Goal: Task Accomplishment & Management: Manage account settings

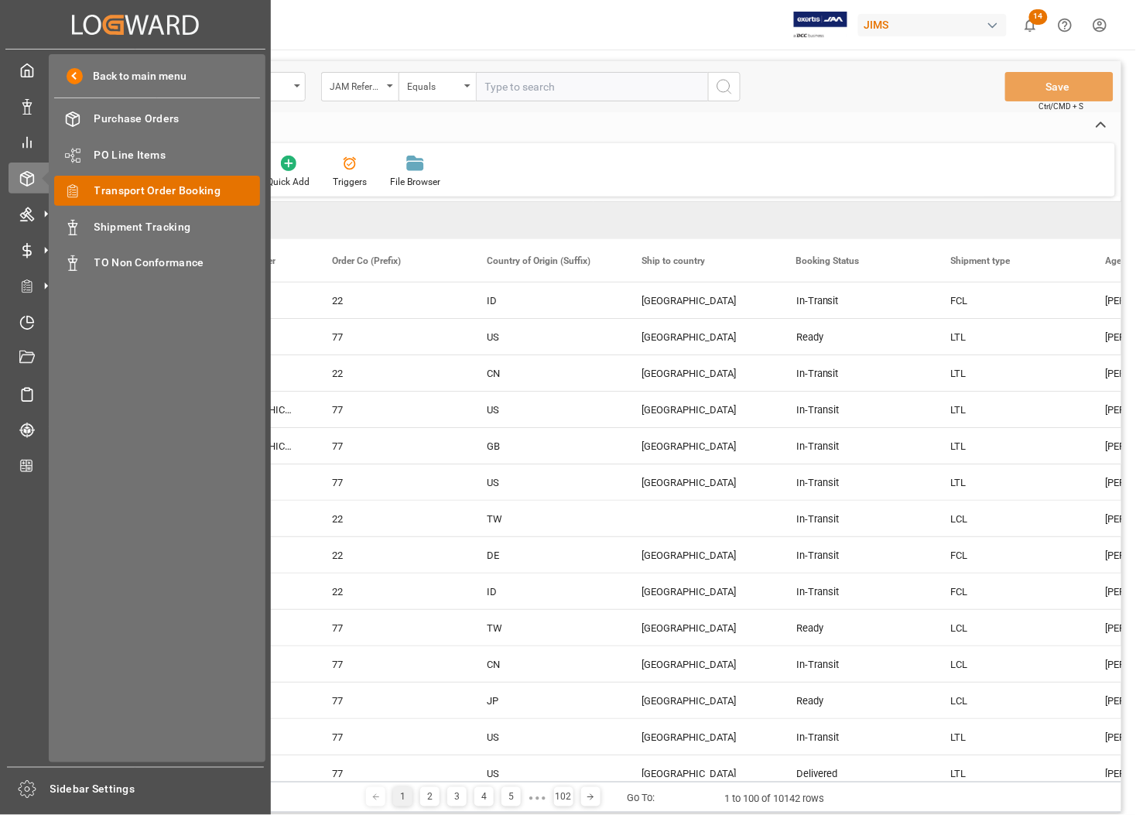
click at [109, 190] on span "Transport Order Booking" at bounding box center [177, 191] width 166 height 16
click at [145, 184] on span "Order Management" at bounding box center [96, 177] width 107 height 22
click at [145, 188] on span "Transport Order Booking" at bounding box center [177, 191] width 166 height 16
click at [155, 187] on span "Transport Order Booking" at bounding box center [177, 191] width 166 height 16
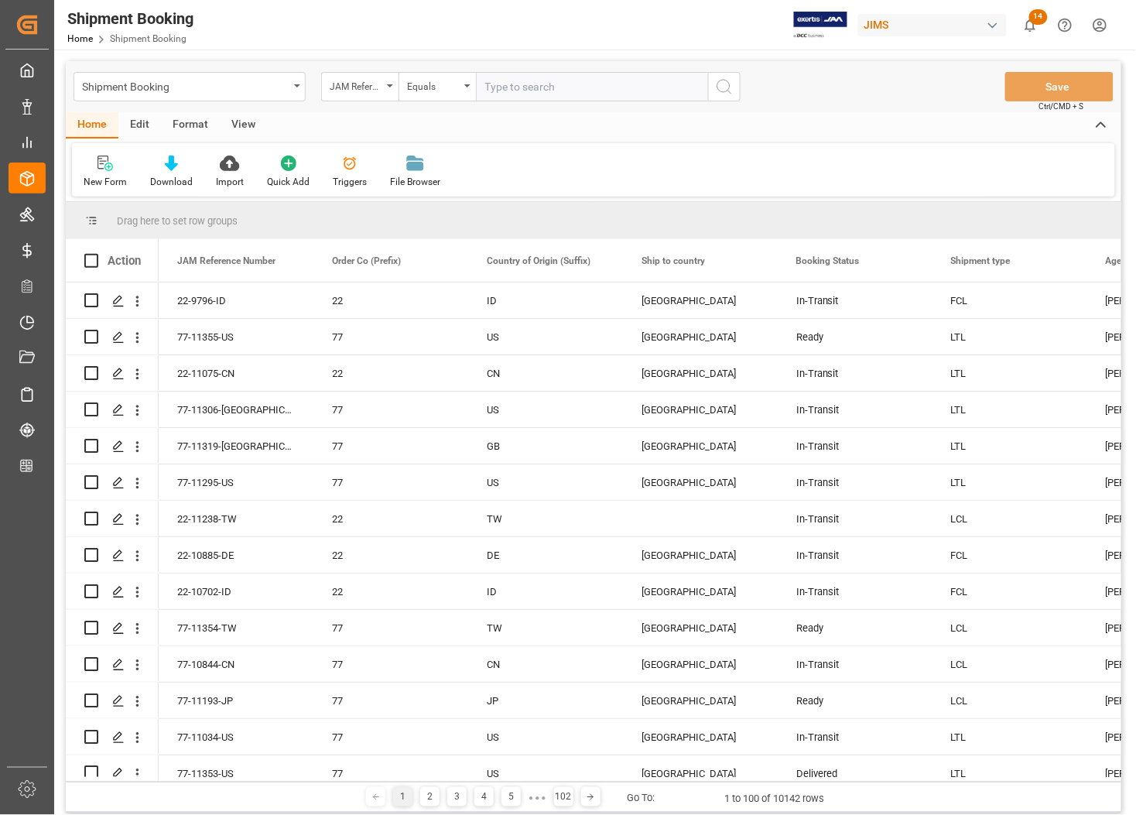
click at [562, 83] on input "text" at bounding box center [592, 86] width 232 height 29
type input "77-11145-US"
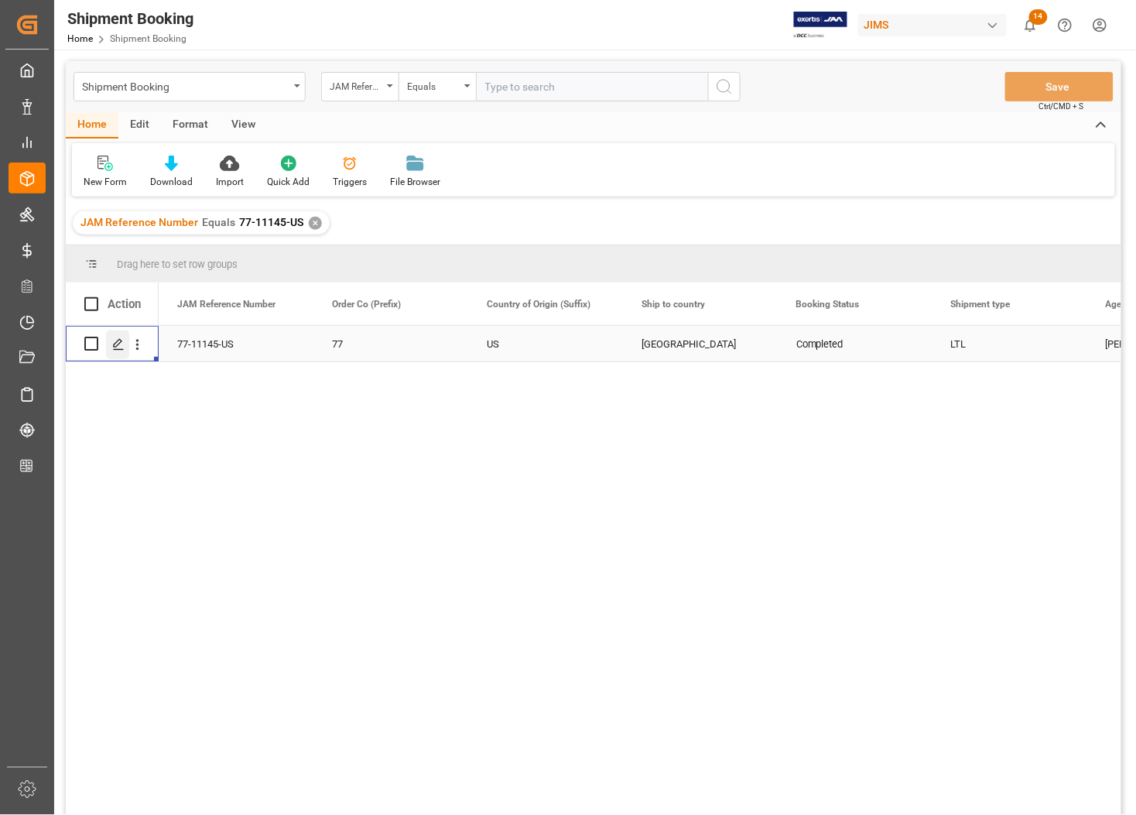
click at [117, 345] on polygon "Press SPACE to select this row." at bounding box center [118, 343] width 8 height 8
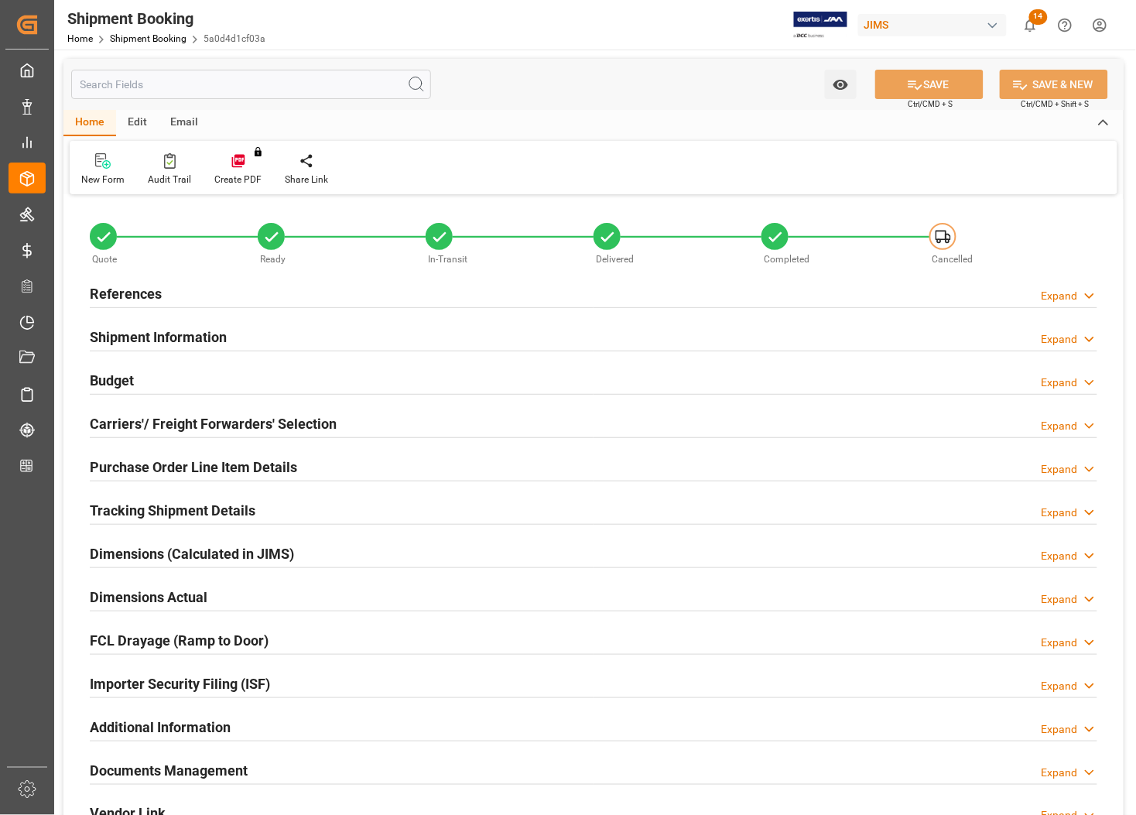
type input "0"
type input "47.156"
type input "341.89"
click at [145, 420] on h2 "Carriers'/ Freight Forwarders' Selection" at bounding box center [213, 423] width 247 height 21
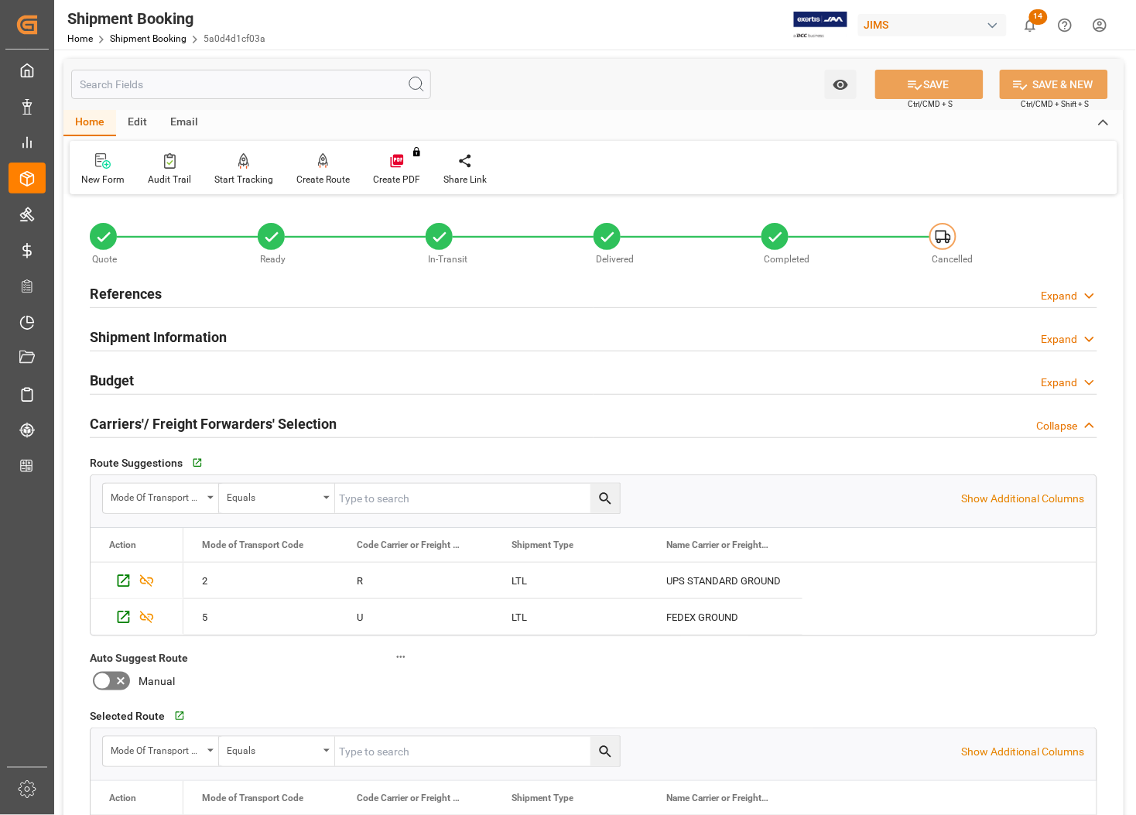
click at [145, 420] on h2 "Carriers'/ Freight Forwarders' Selection" at bounding box center [213, 423] width 247 height 21
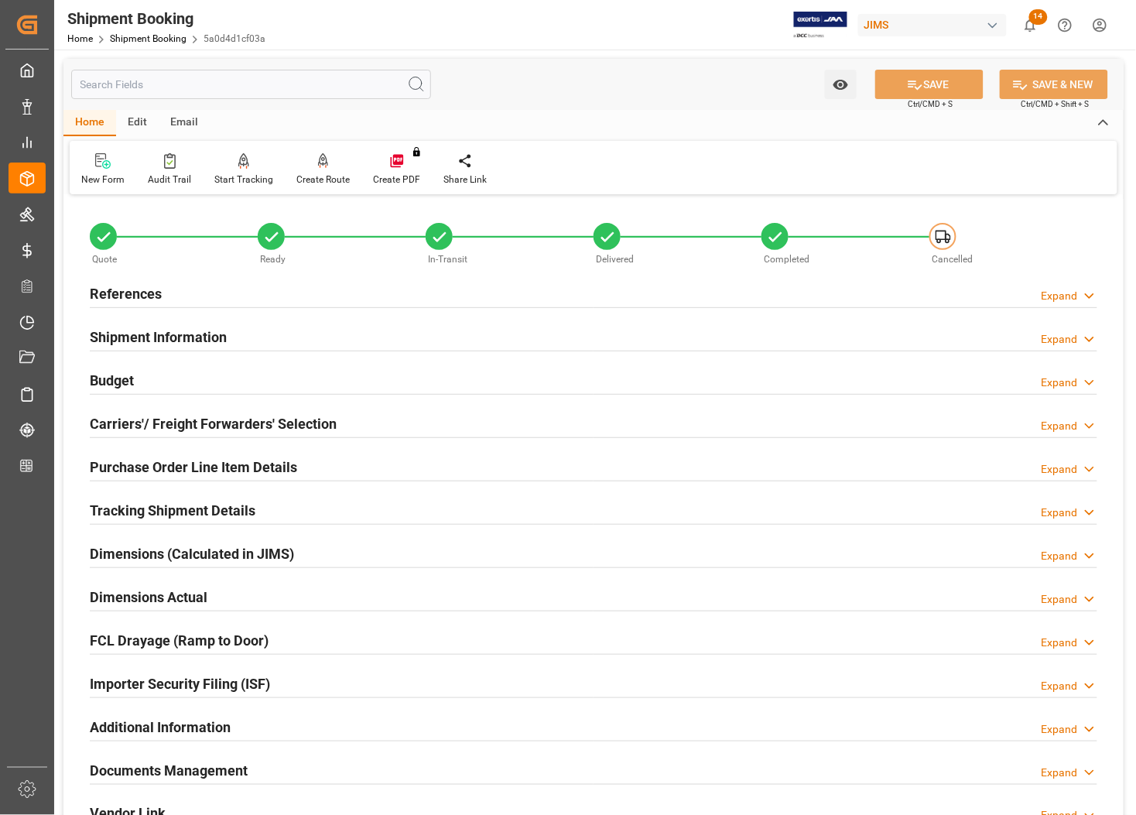
click at [104, 376] on h2 "Budget" at bounding box center [112, 380] width 44 height 21
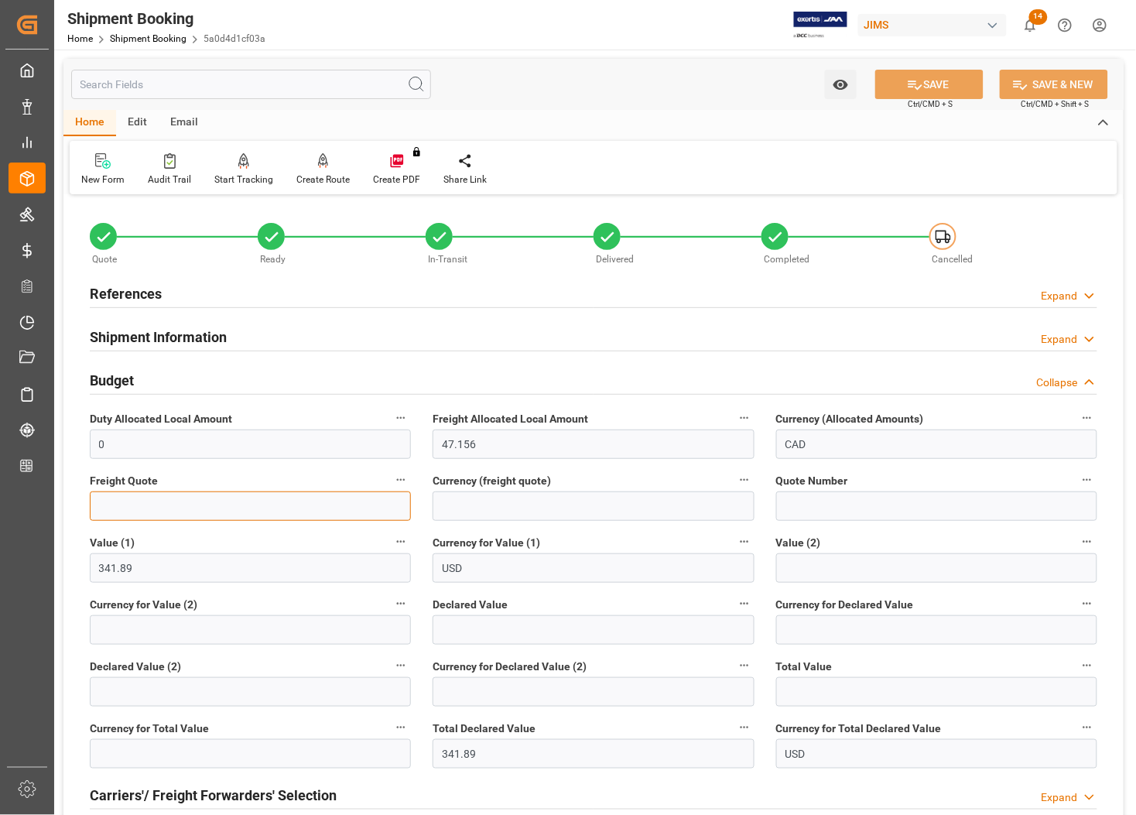
drag, startPoint x: 139, startPoint y: 511, endPoint x: 191, endPoint y: 508, distance: 51.9
click at [145, 509] on input "text" at bounding box center [250, 505] width 321 height 29
type input "50.00"
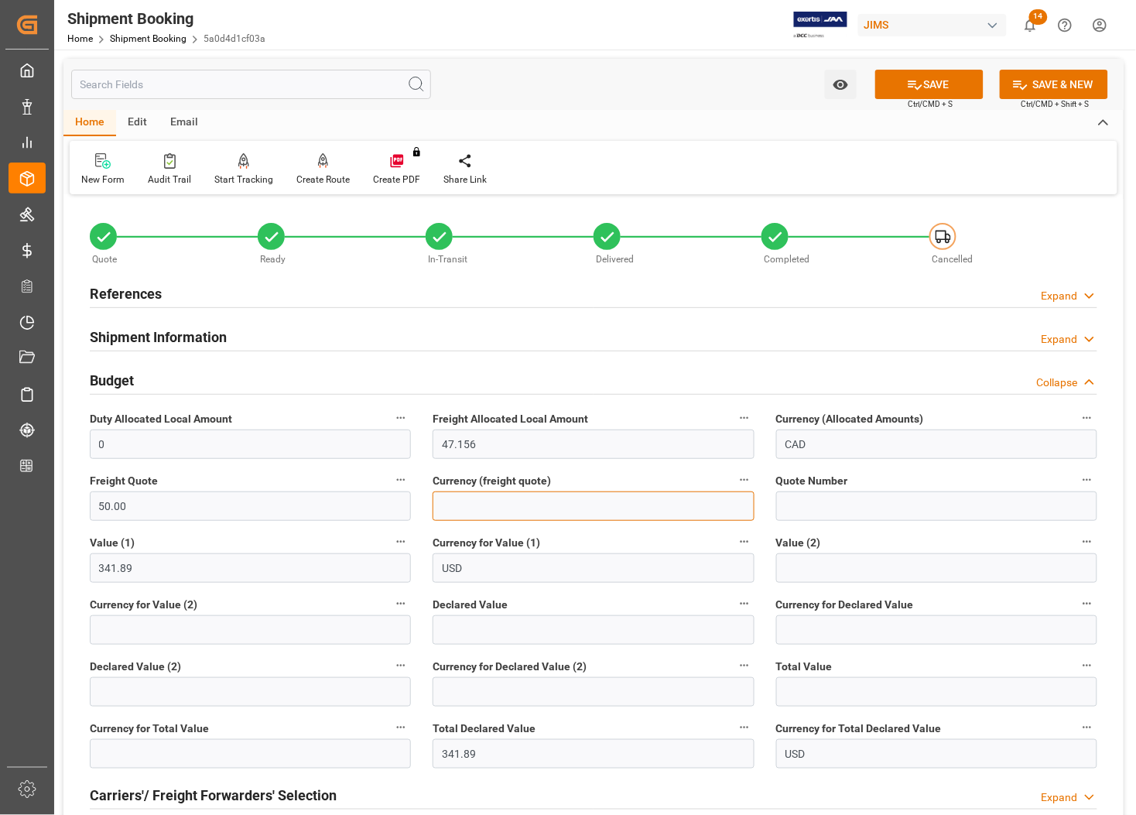
click at [513, 497] on input at bounding box center [592, 505] width 321 height 29
type input "CAD"
click at [917, 78] on icon at bounding box center [915, 85] width 16 height 16
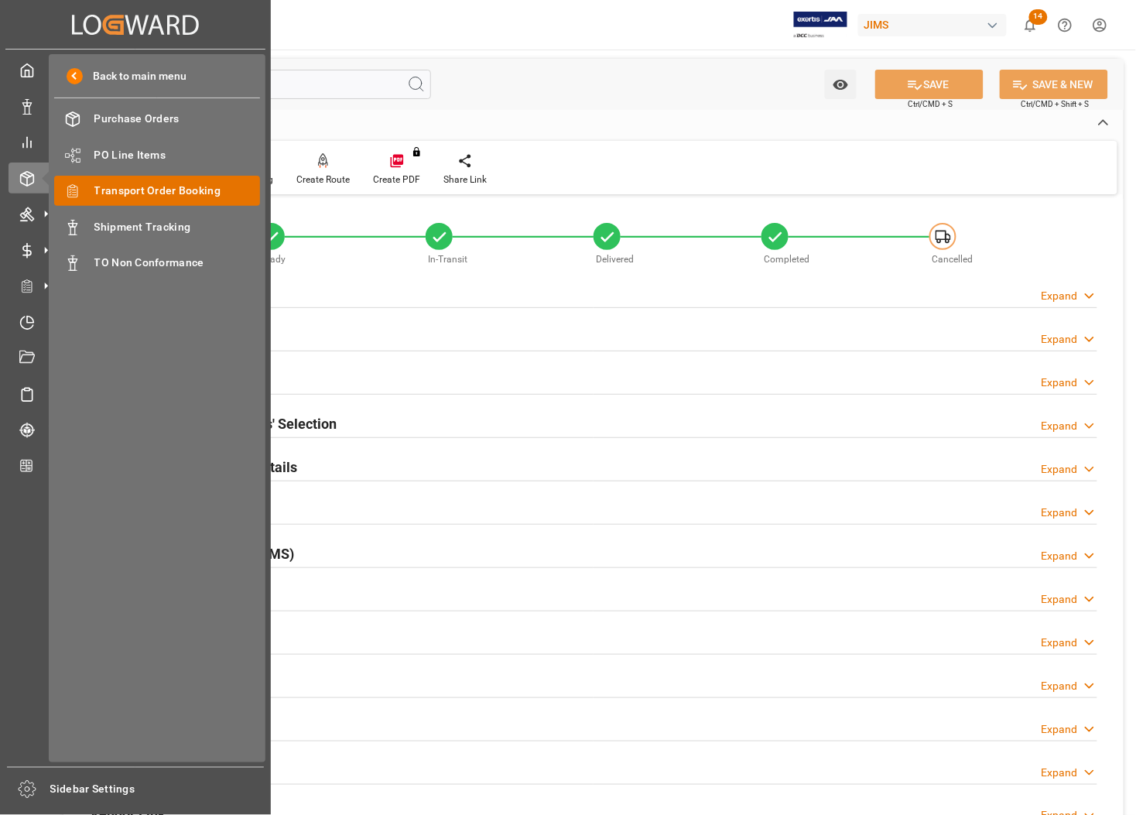
click at [109, 186] on span "Transport Order Booking" at bounding box center [177, 191] width 166 height 16
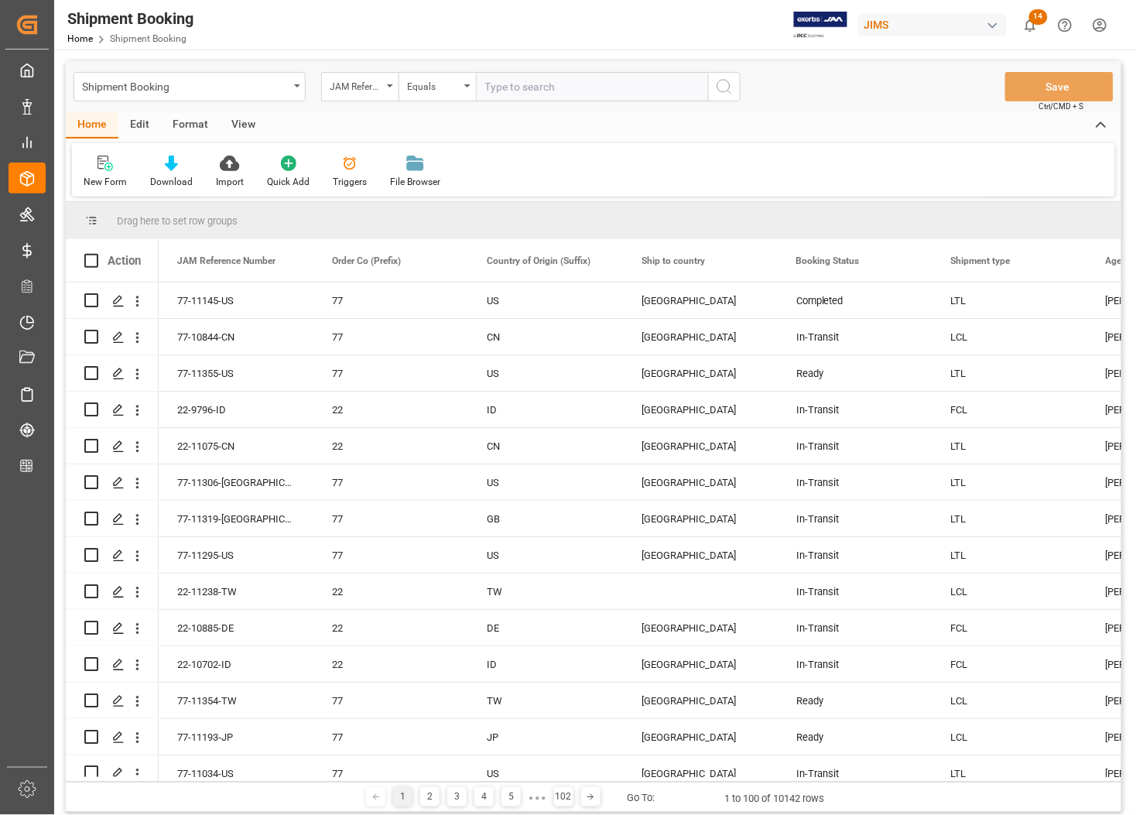
click at [509, 86] on input "text" at bounding box center [592, 86] width 232 height 29
type input "77-10836-[GEOGRAPHIC_DATA]"
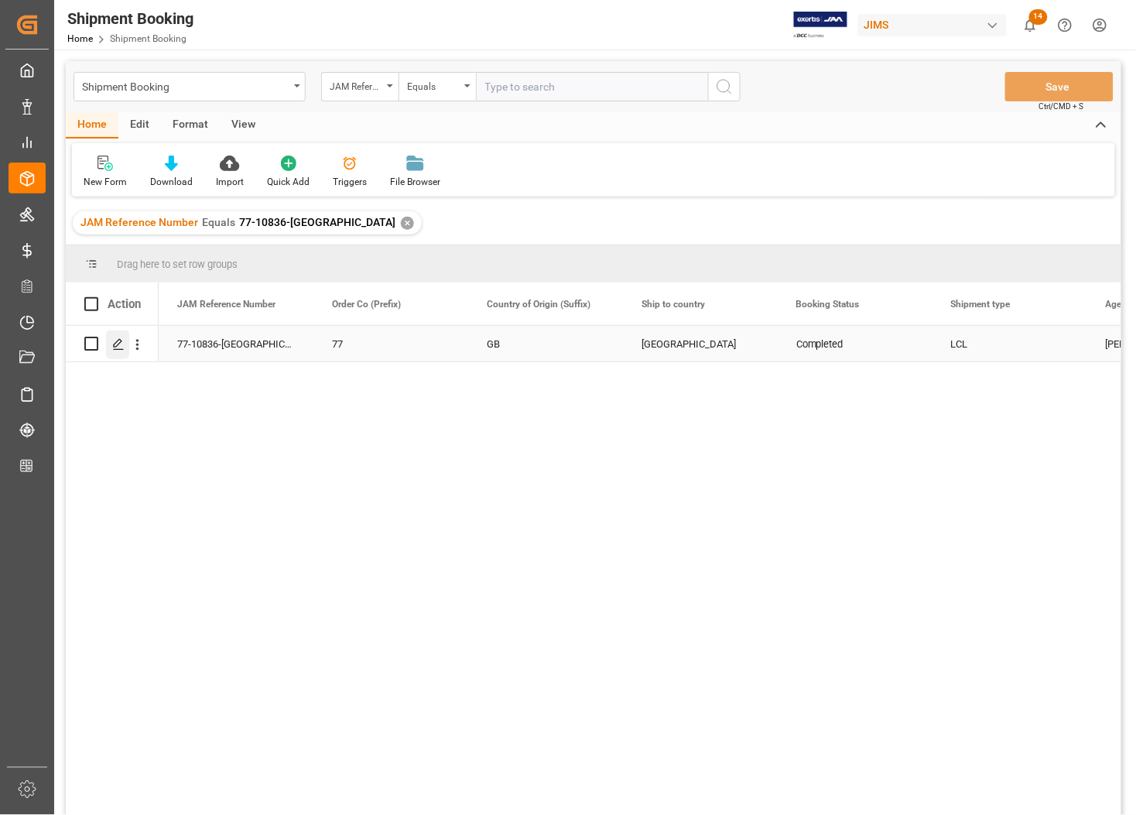
click at [117, 345] on polygon "Press SPACE to select this row." at bounding box center [118, 343] width 8 height 8
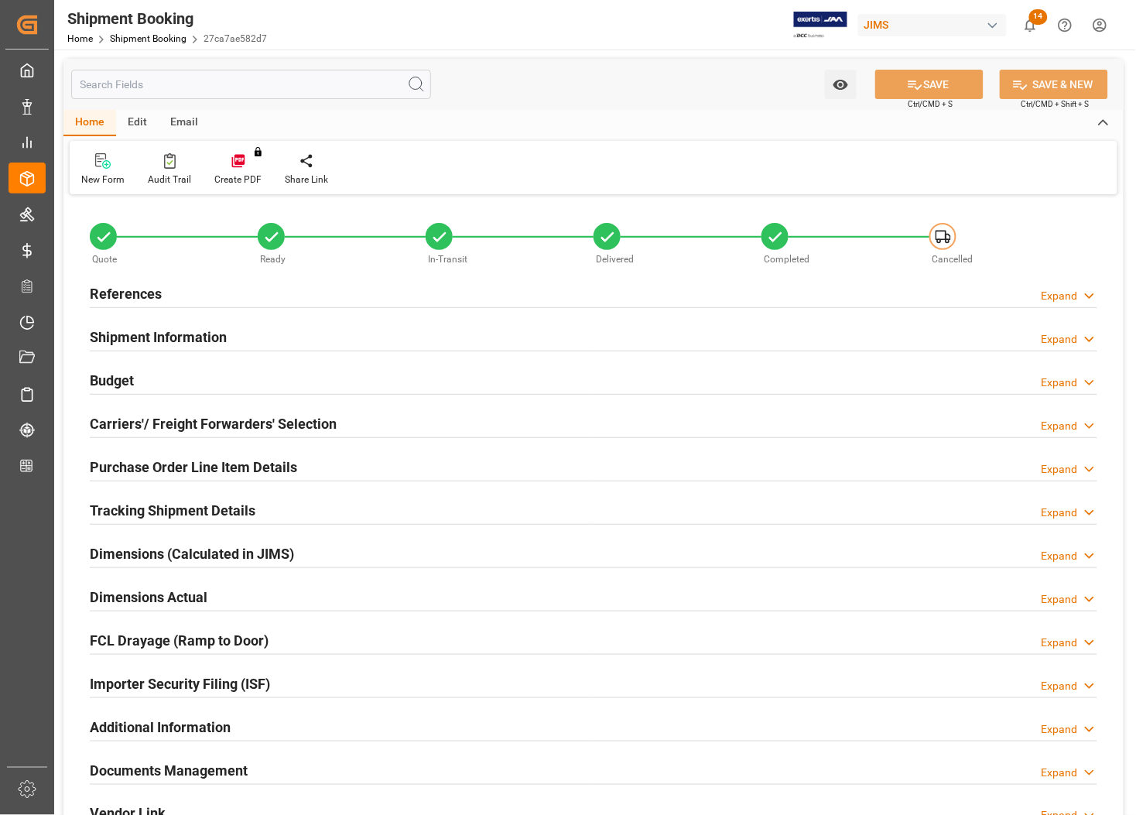
type input "0"
type input "745.1675"
type input "7740"
click at [114, 381] on h2 "Budget" at bounding box center [112, 380] width 44 height 21
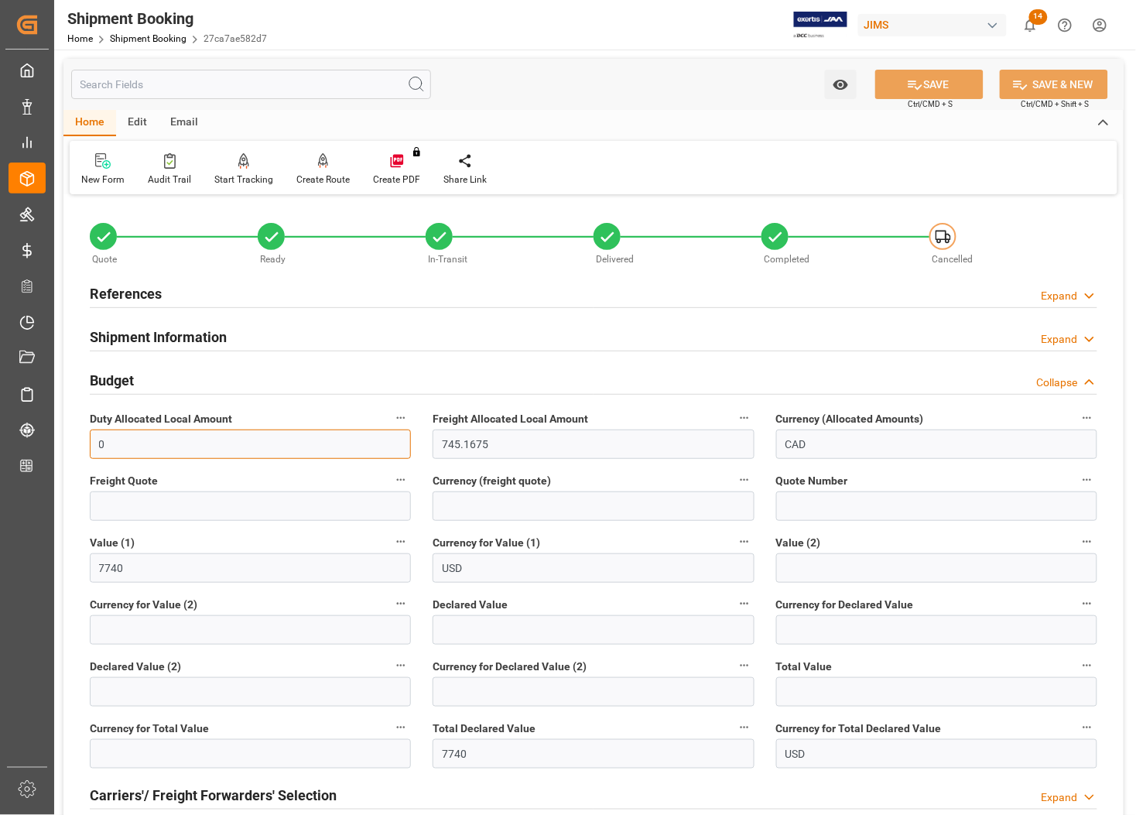
click at [112, 446] on input "0" at bounding box center [250, 443] width 321 height 29
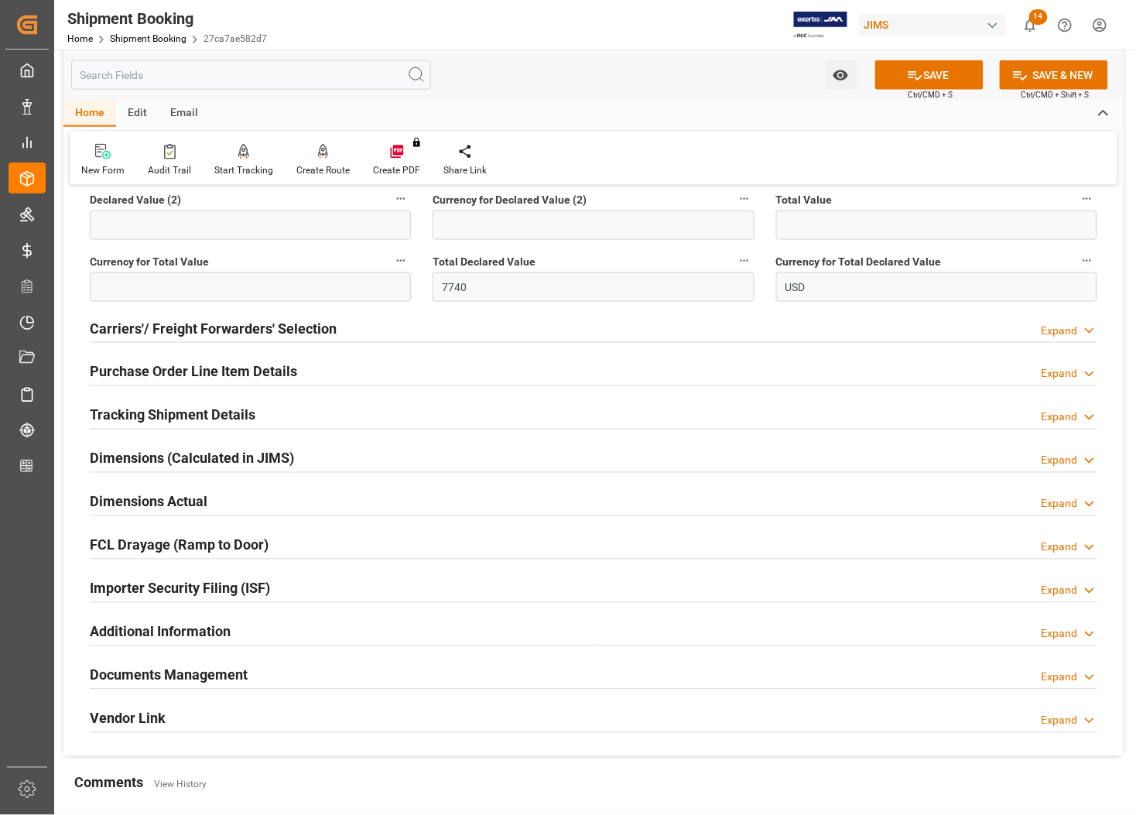
scroll to position [483, 0]
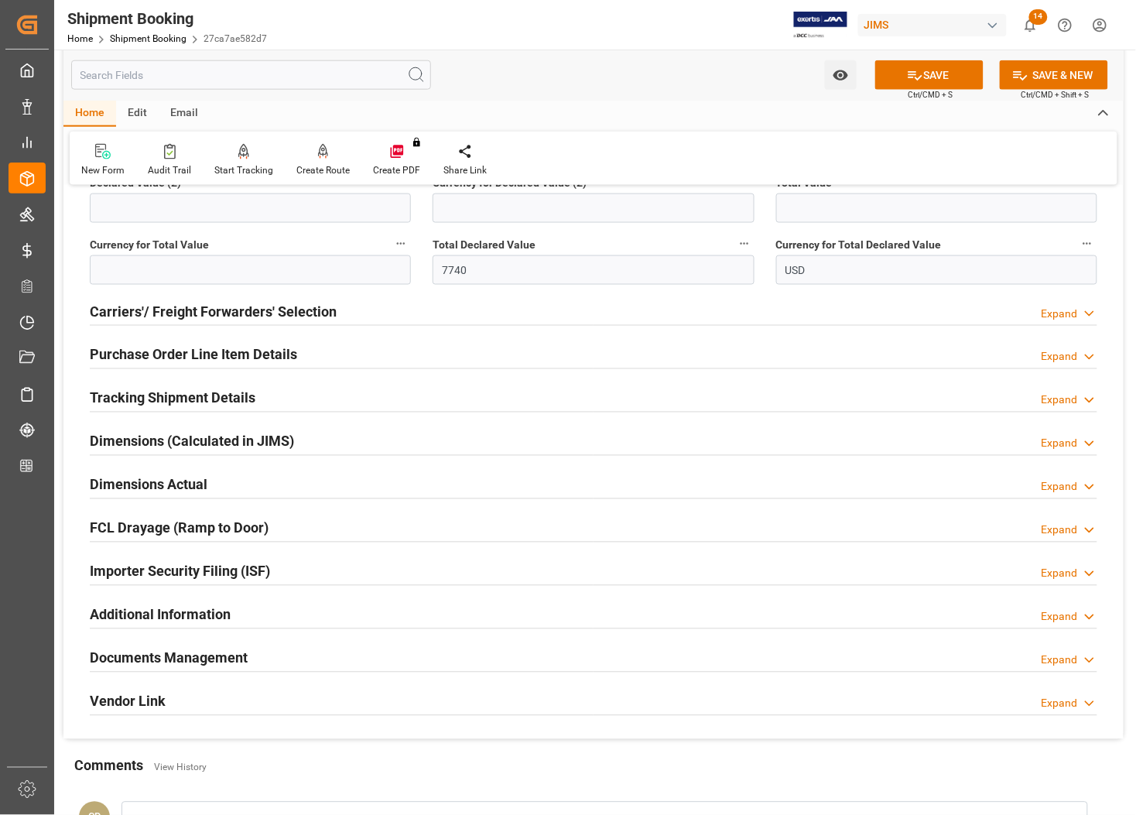
click at [157, 480] on h2 "Dimensions Actual" at bounding box center [149, 484] width 118 height 21
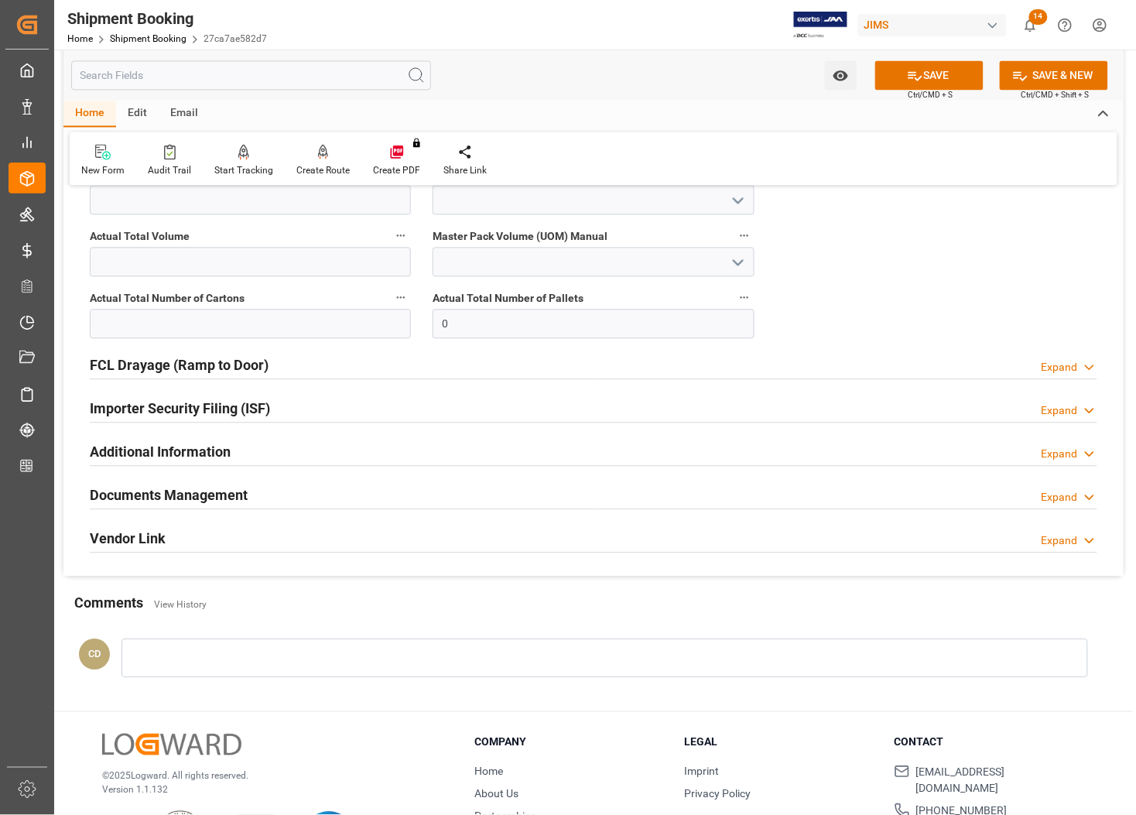
scroll to position [870, 0]
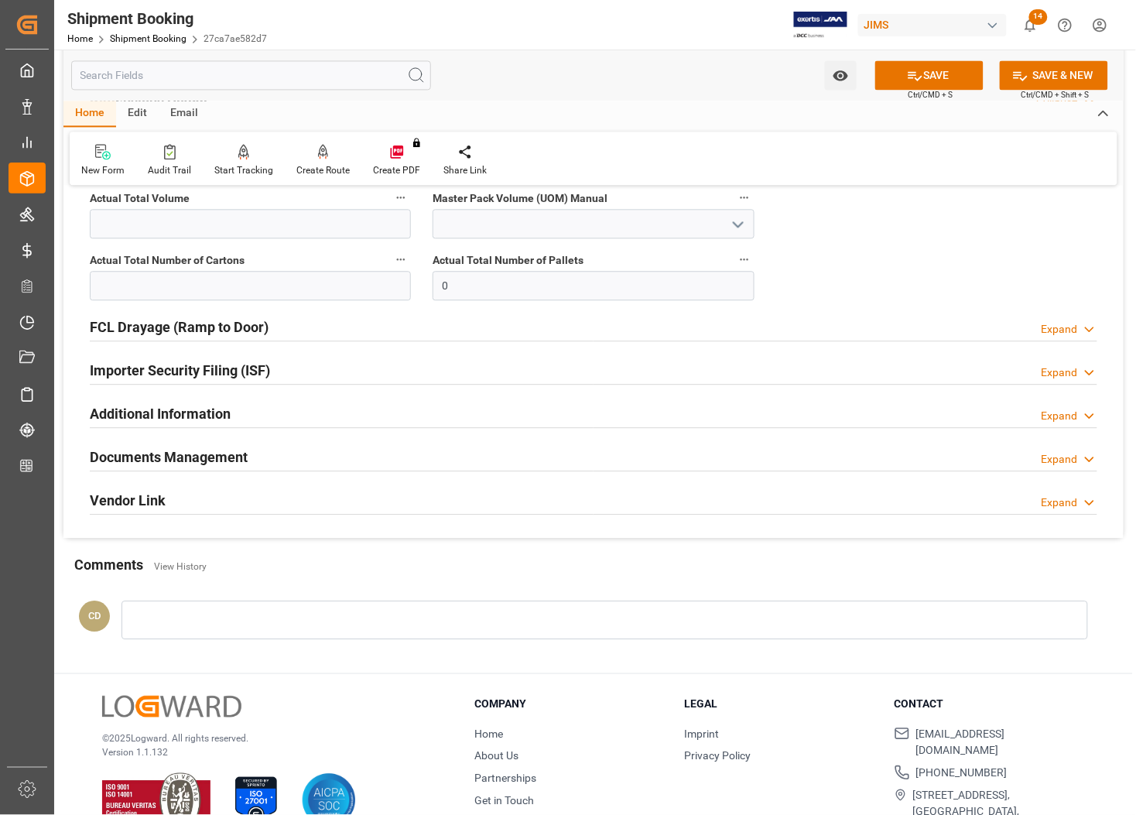
click at [173, 464] on h2 "Documents Management" at bounding box center [169, 456] width 158 height 21
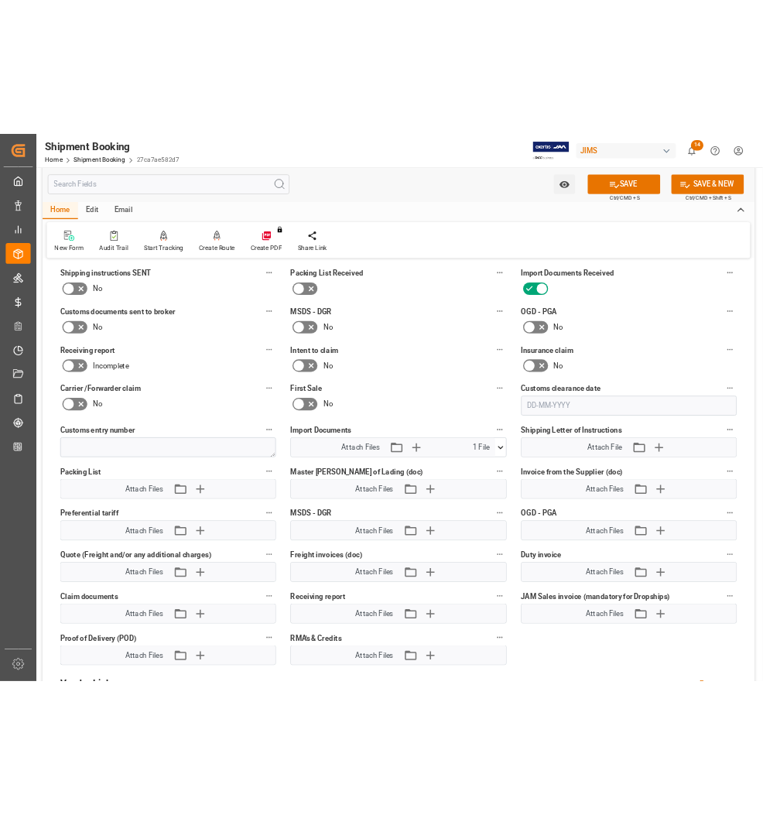
scroll to position [1160, 0]
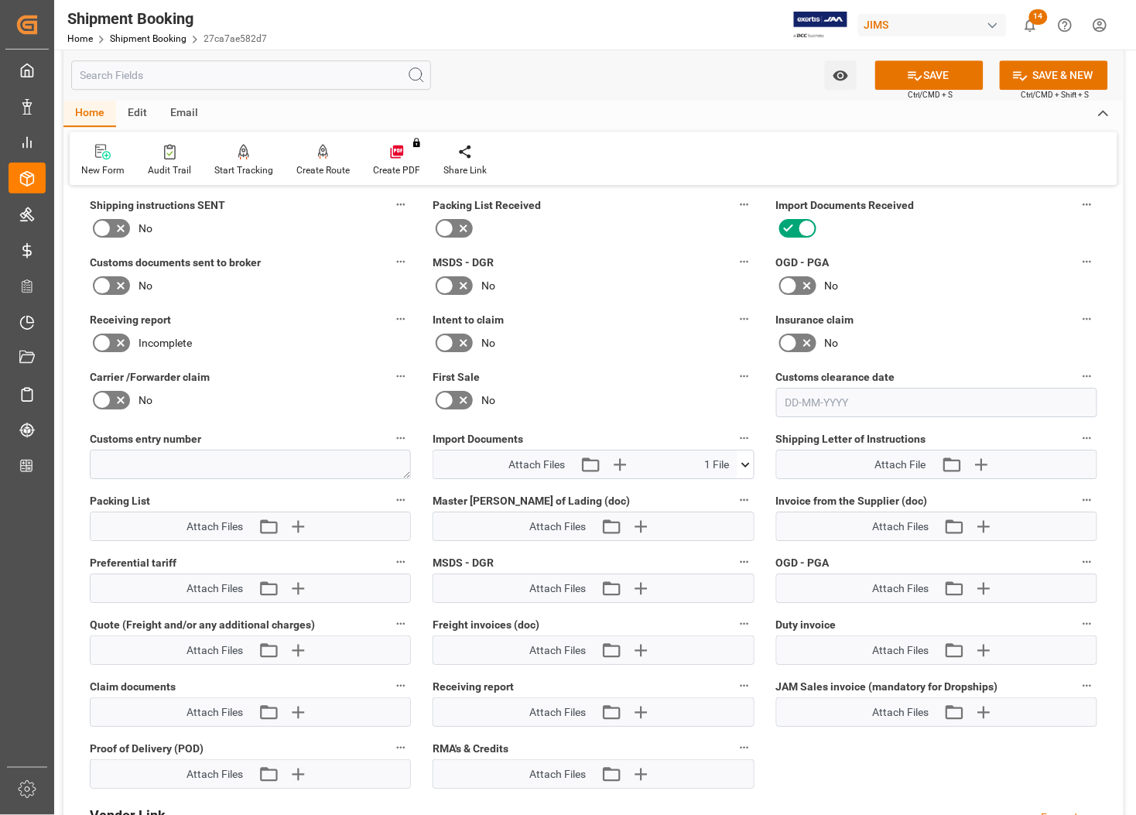
click at [746, 459] on icon at bounding box center [745, 464] width 16 height 16
click at [702, 494] on icon at bounding box center [704, 493] width 16 height 16
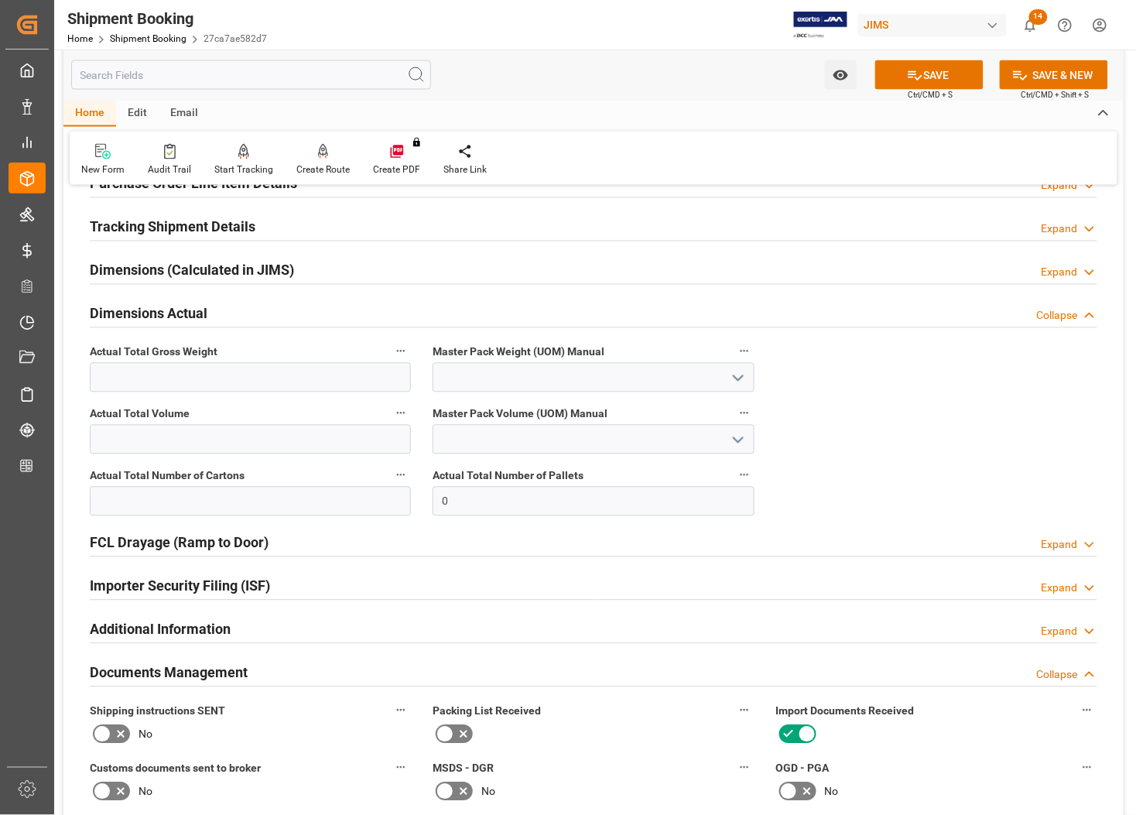
scroll to position [483, 0]
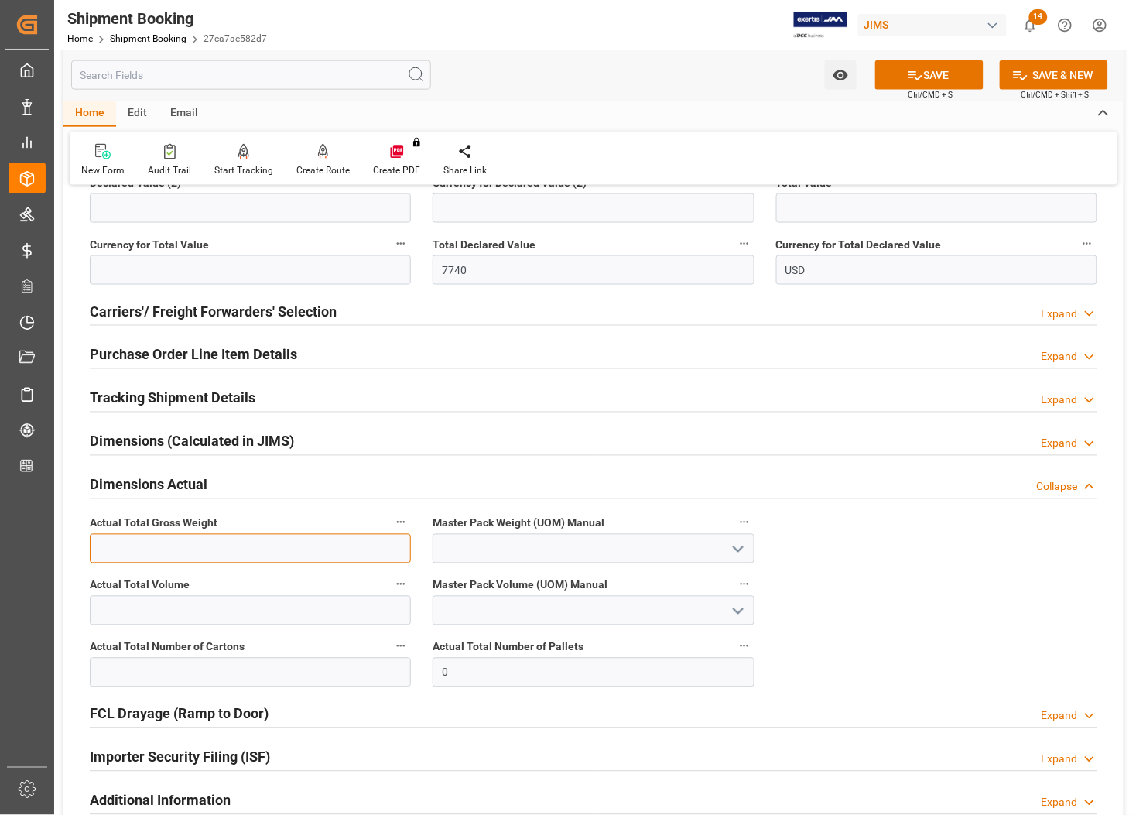
click at [134, 548] on input "text" at bounding box center [250, 548] width 321 height 29
type input "104"
click at [736, 552] on icon "open menu" at bounding box center [738, 549] width 19 height 19
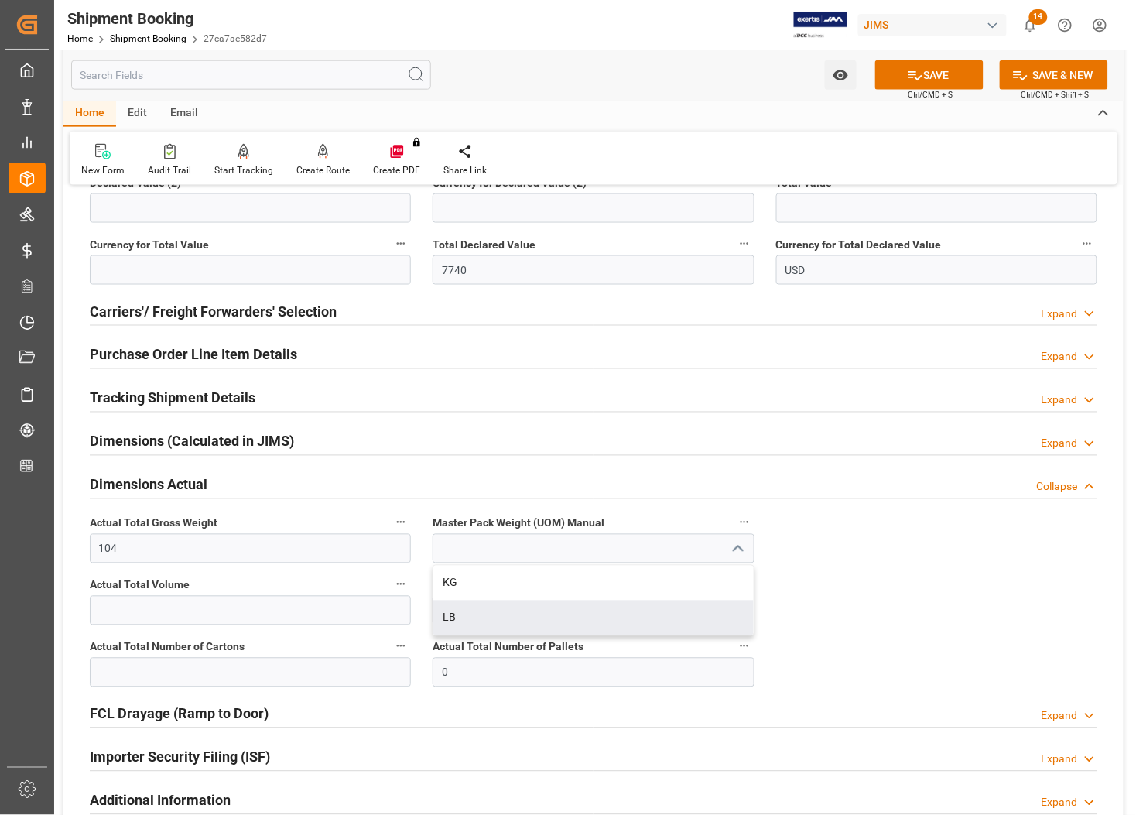
drag, startPoint x: 478, startPoint y: 616, endPoint x: 446, endPoint y: 620, distance: 32.1
click at [477, 617] on div "LB" at bounding box center [592, 617] width 319 height 35
type input "LB"
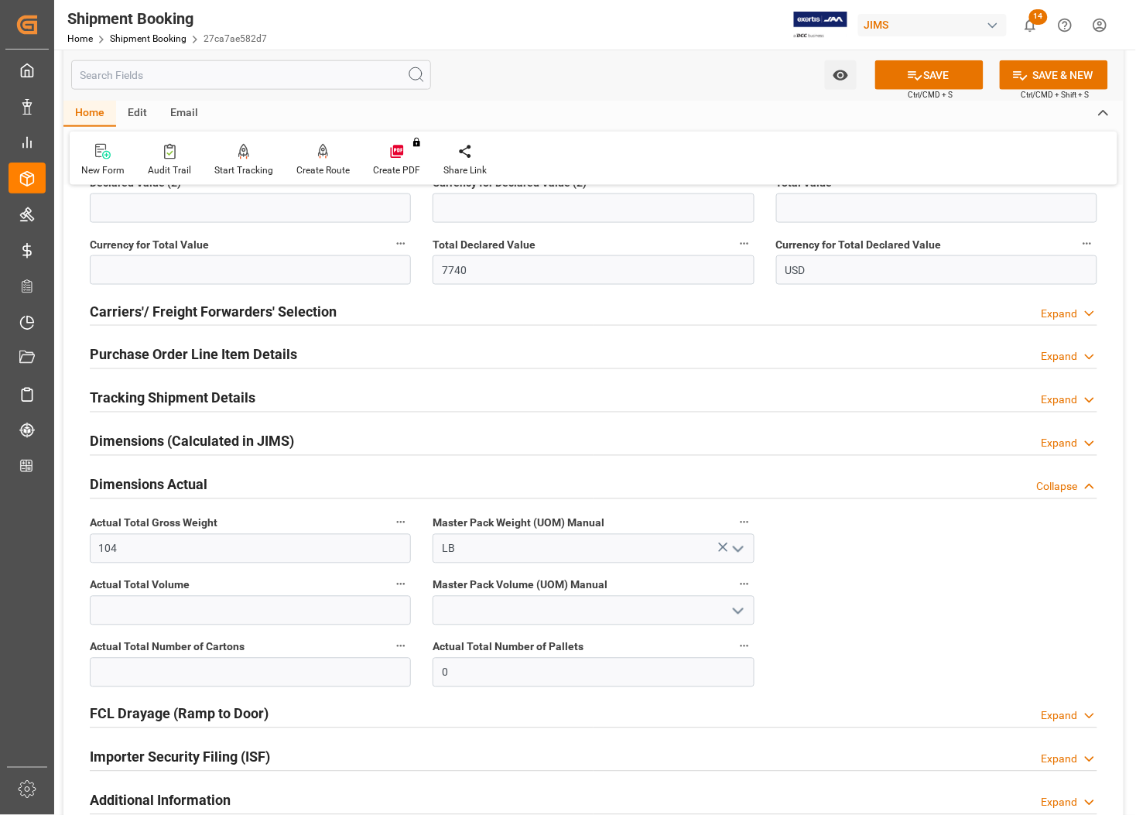
scroll to position [580, 0]
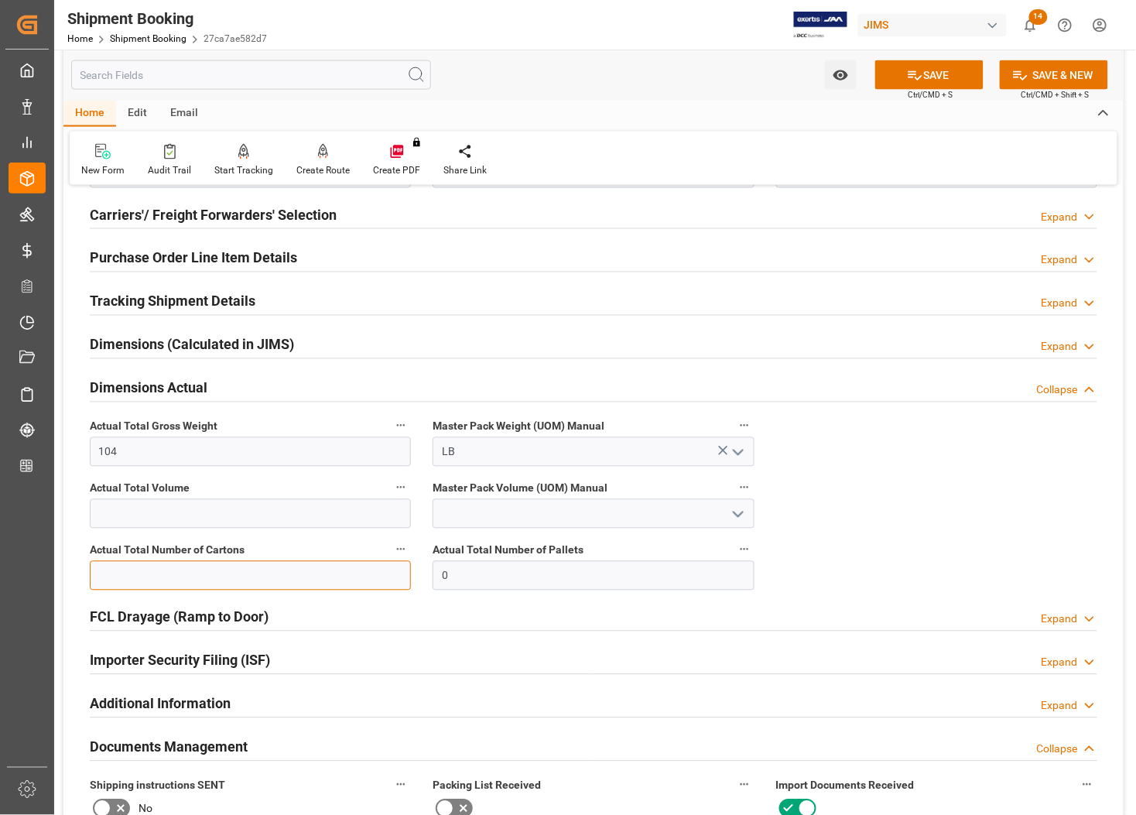
click at [174, 573] on input "text" at bounding box center [250, 575] width 321 height 29
type input "2"
click at [938, 79] on button "SAVE" at bounding box center [929, 74] width 108 height 29
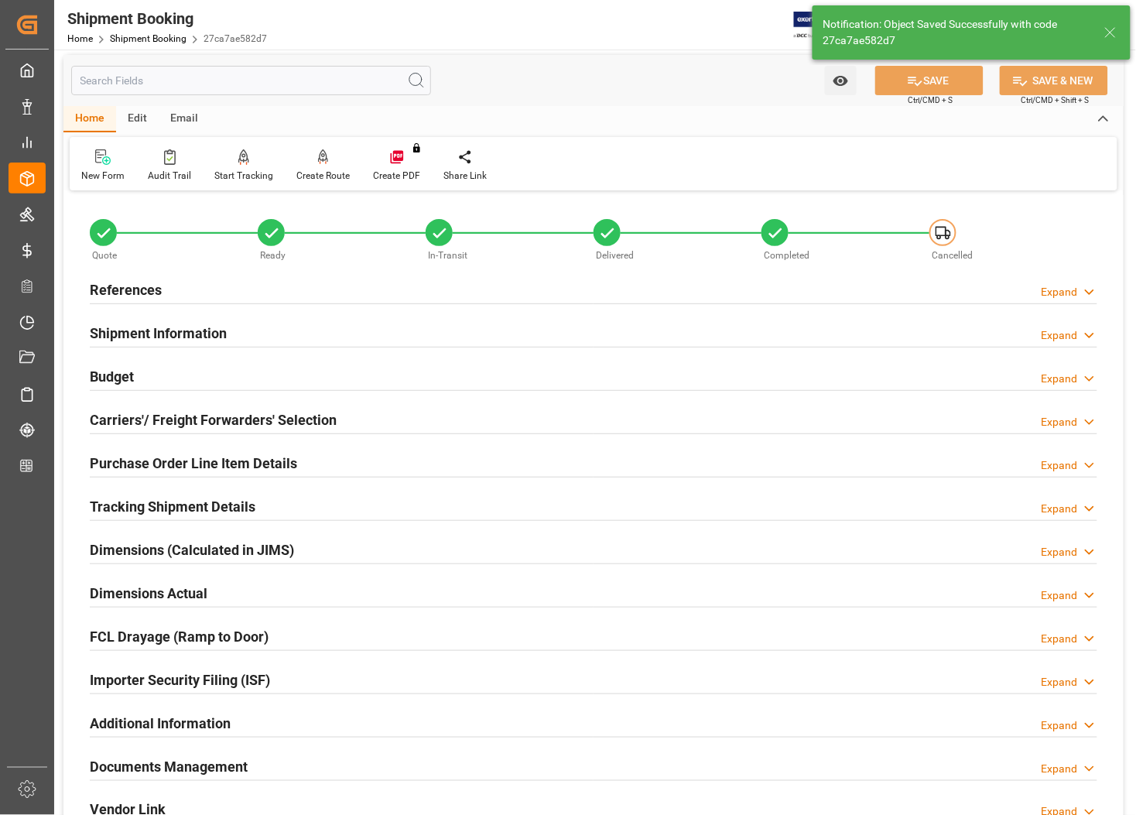
scroll to position [0, 0]
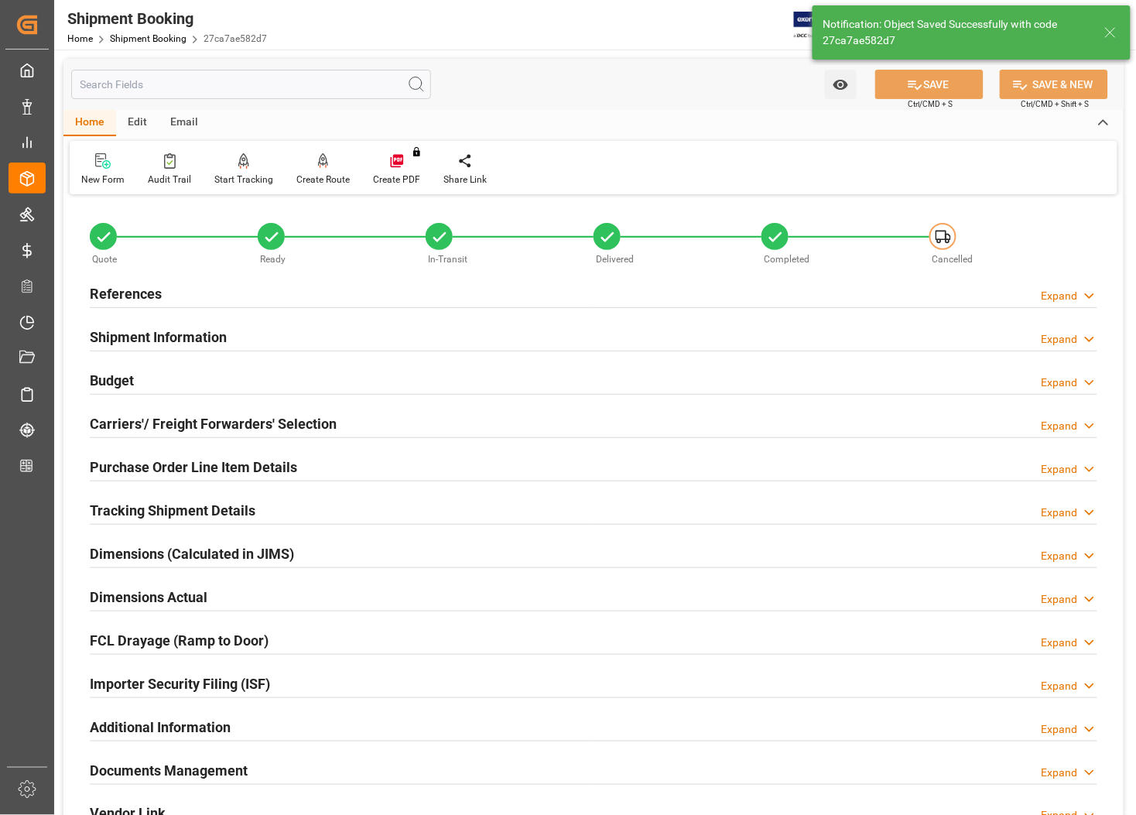
click at [118, 376] on h2 "Budget" at bounding box center [112, 380] width 44 height 21
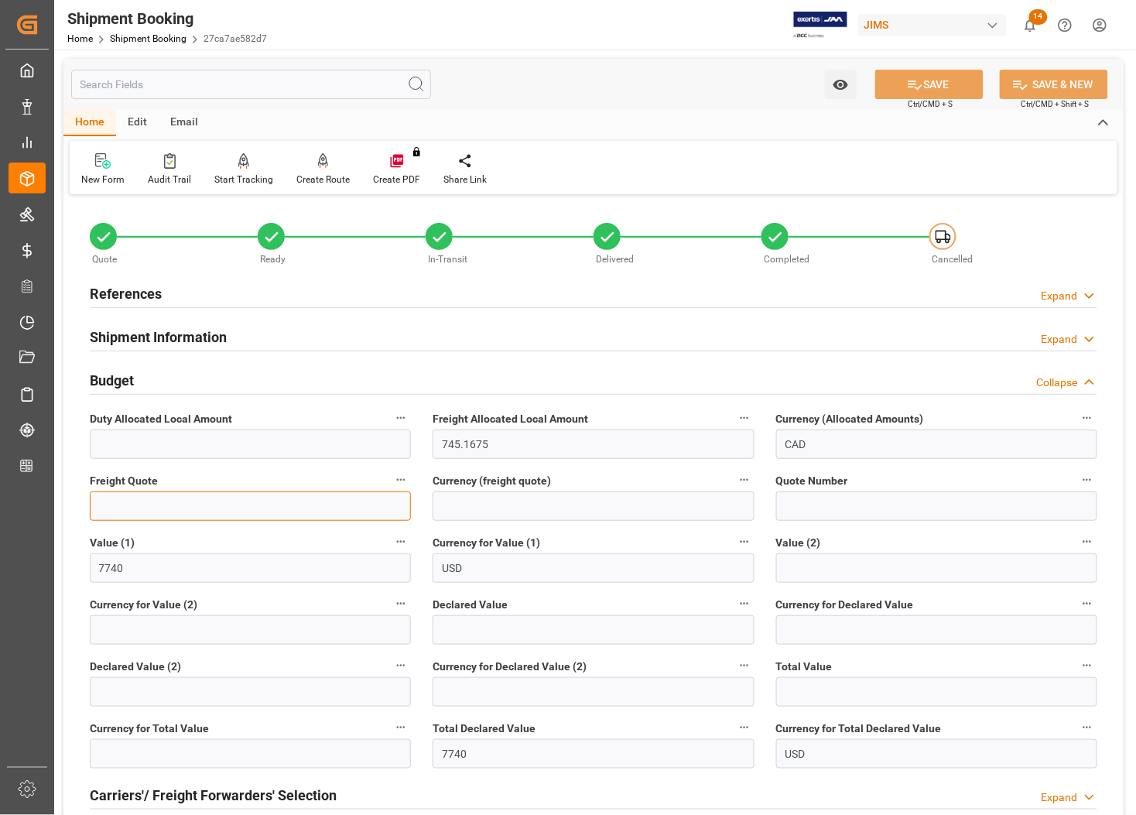
click at [141, 500] on input "text" at bounding box center [250, 505] width 321 height 29
type input "775"
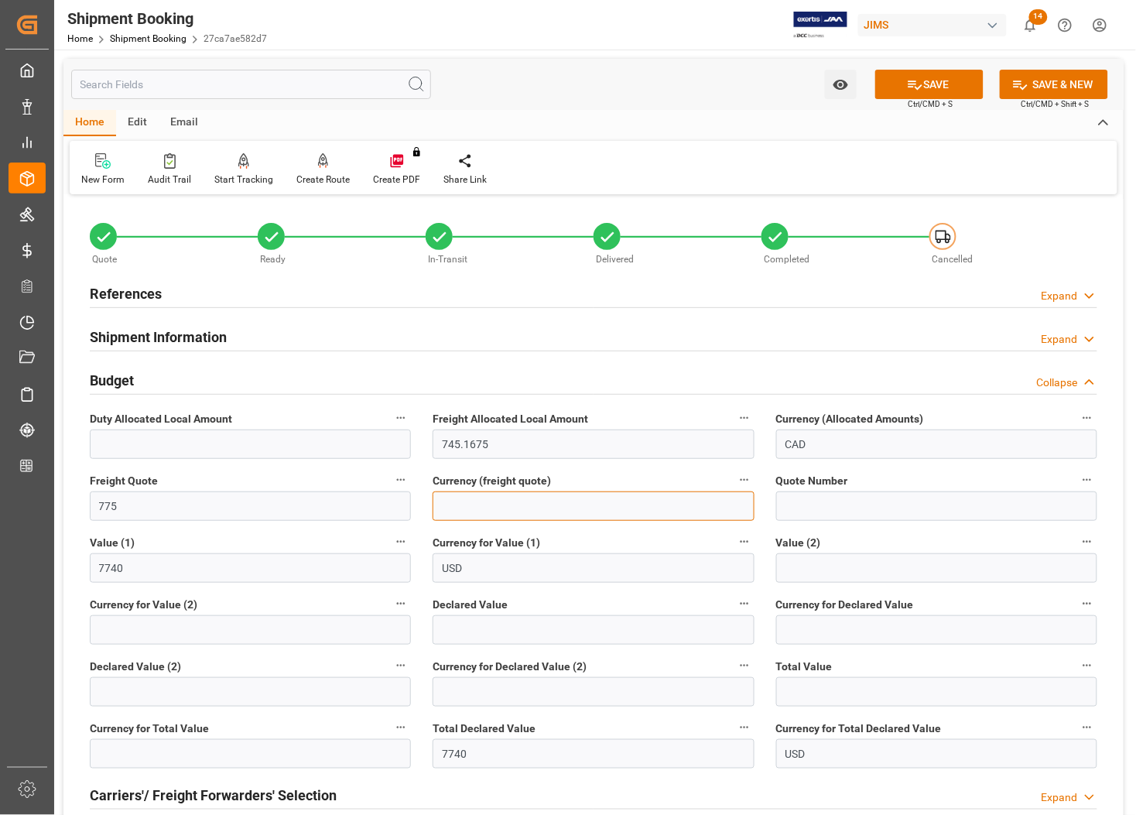
click at [489, 504] on input at bounding box center [592, 505] width 321 height 29
type input "USD"
click at [911, 78] on icon at bounding box center [915, 85] width 16 height 16
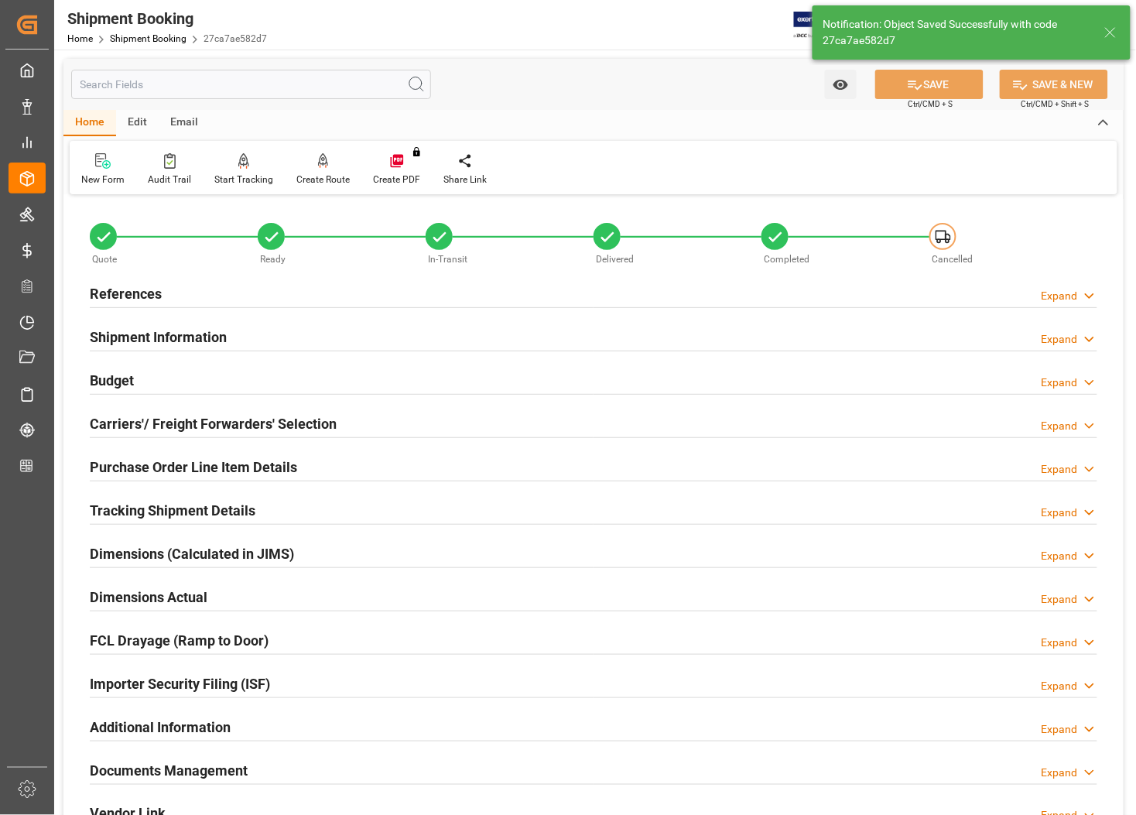
scroll to position [193, 0]
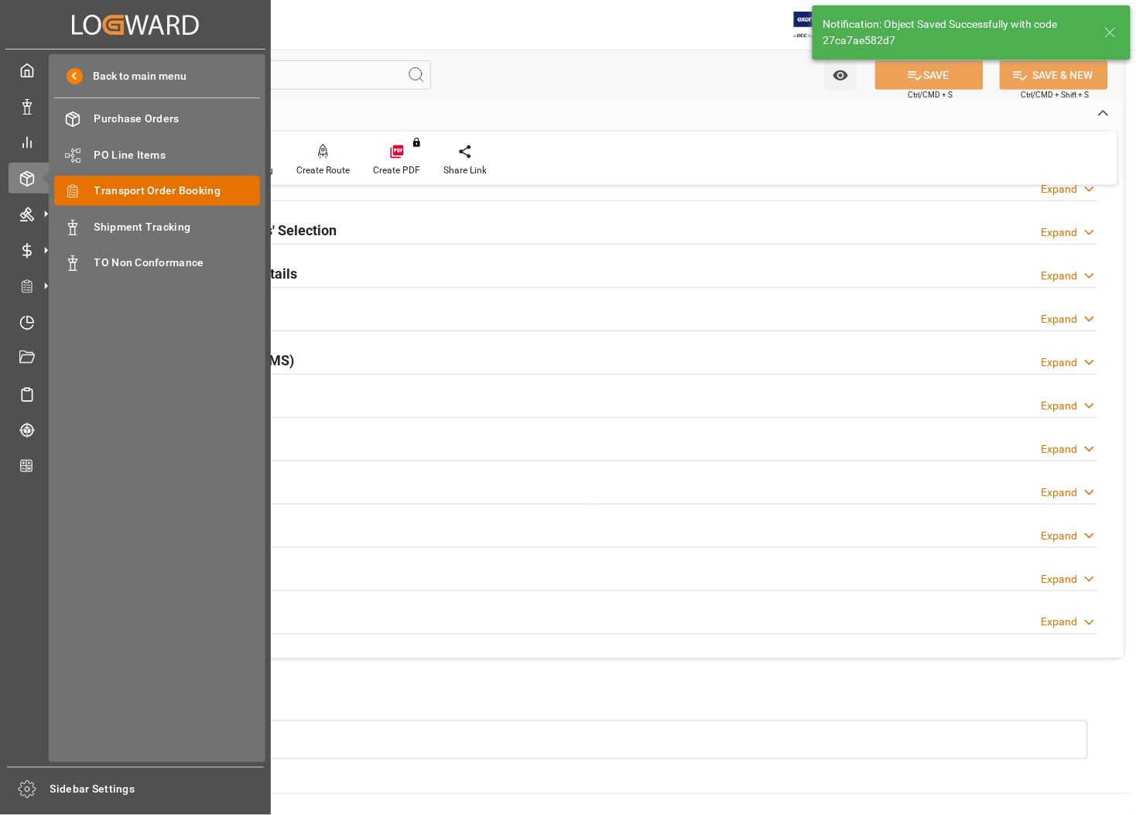
click at [113, 194] on span "Transport Order Booking" at bounding box center [177, 191] width 166 height 16
